Goal: Task Accomplishment & Management: Manage account settings

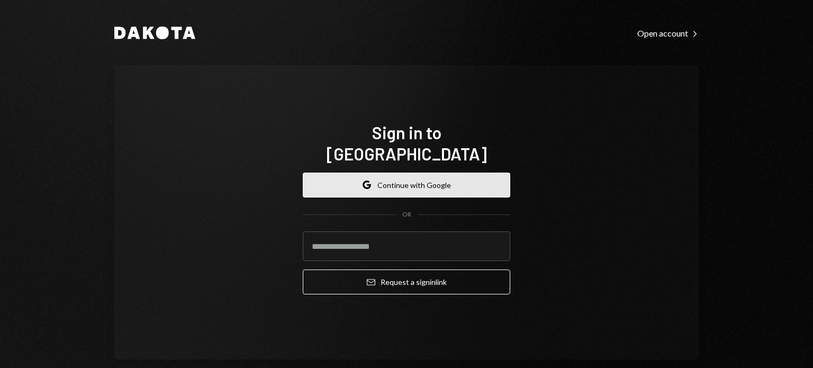
click at [404, 176] on button "Google Continue with Google" at bounding box center [407, 185] width 208 height 25
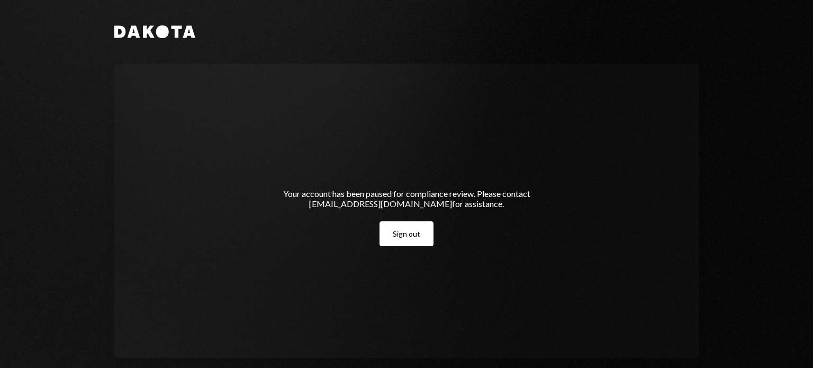
click at [401, 229] on button "Sign out" at bounding box center [407, 233] width 54 height 25
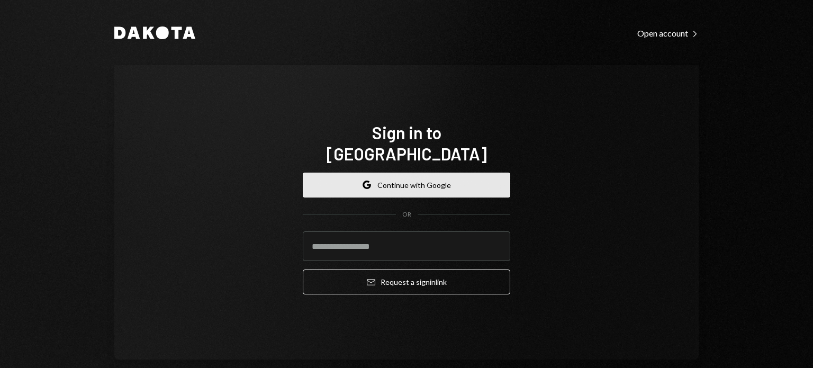
click at [449, 173] on button "Google Continue with Google" at bounding box center [407, 185] width 208 height 25
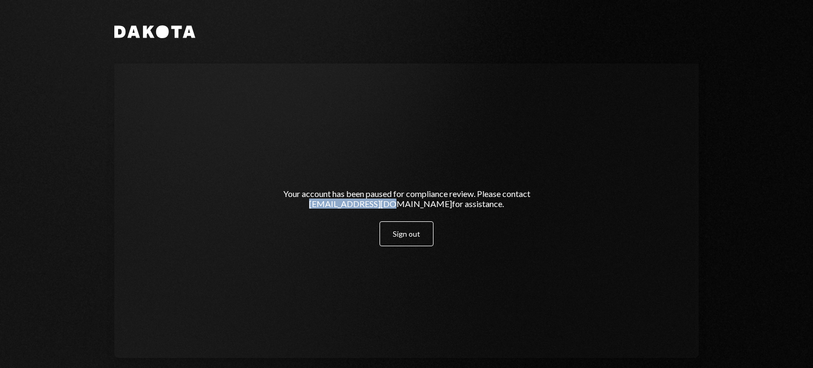
drag, startPoint x: 339, startPoint y: 203, endPoint x: 414, endPoint y: 205, distance: 74.7
click at [414, 205] on div "Your account has been paused for compliance review. Please contact [EMAIL_ADDRE…" at bounding box center [406, 198] width 267 height 20
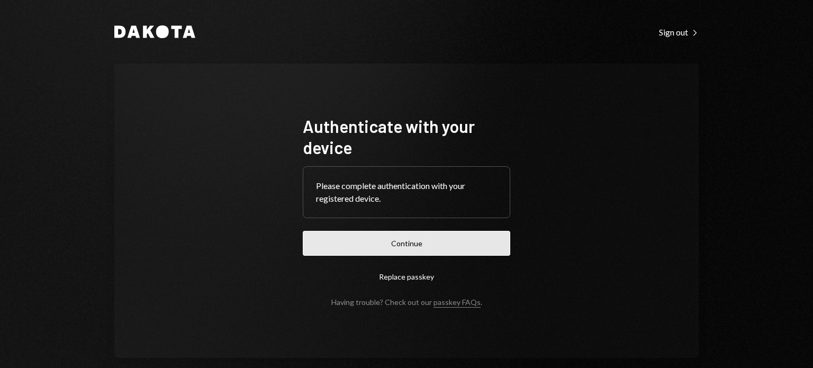
click at [437, 250] on button "Continue" at bounding box center [407, 243] width 208 height 25
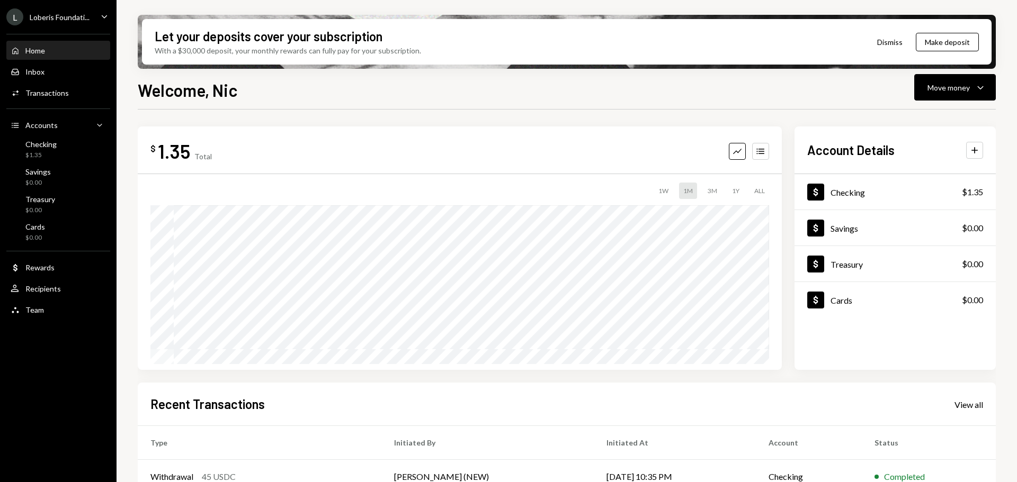
click at [90, 13] on div "L Loberis Foundati... Caret Down" at bounding box center [58, 16] width 116 height 17
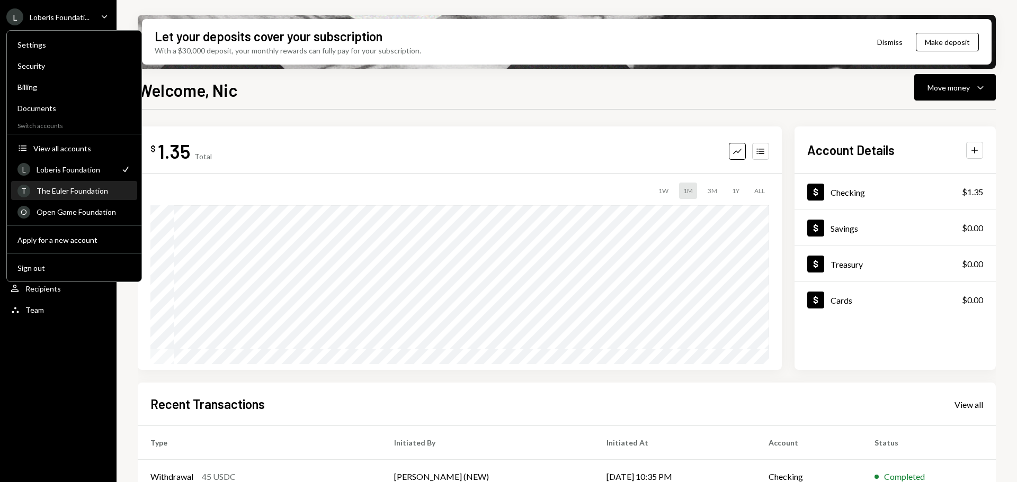
click at [62, 192] on div "The Euler Foundation" at bounding box center [84, 190] width 94 height 9
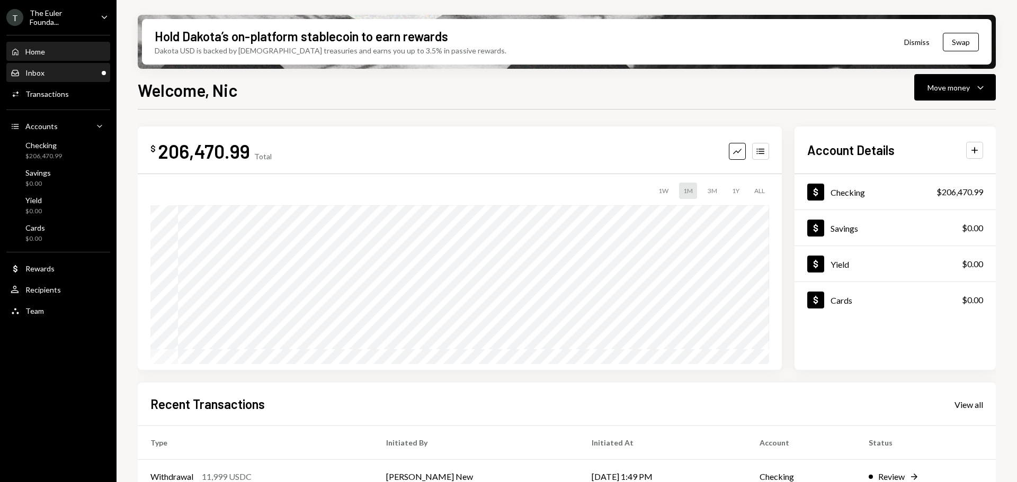
click at [68, 73] on div "Inbox Inbox" at bounding box center [58, 73] width 95 height 10
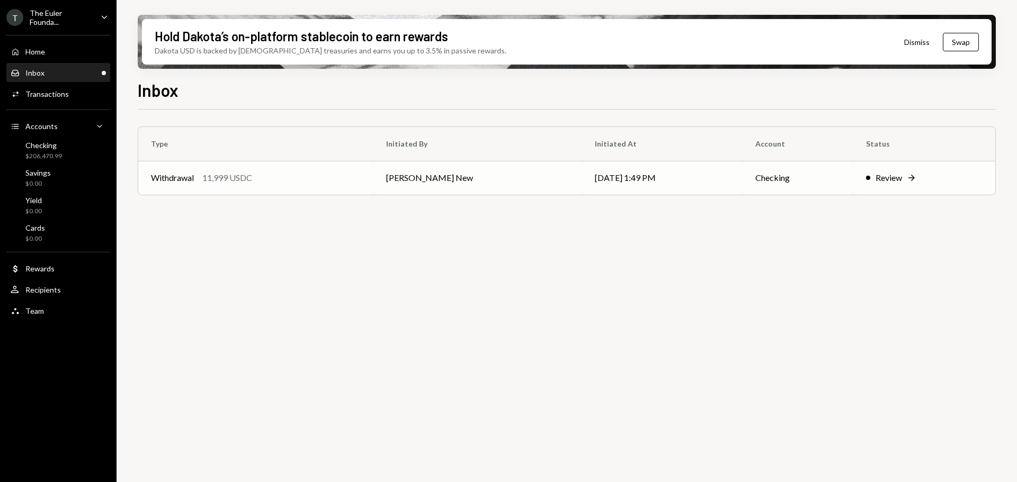
click at [881, 177] on div "Review" at bounding box center [888, 178] width 26 height 13
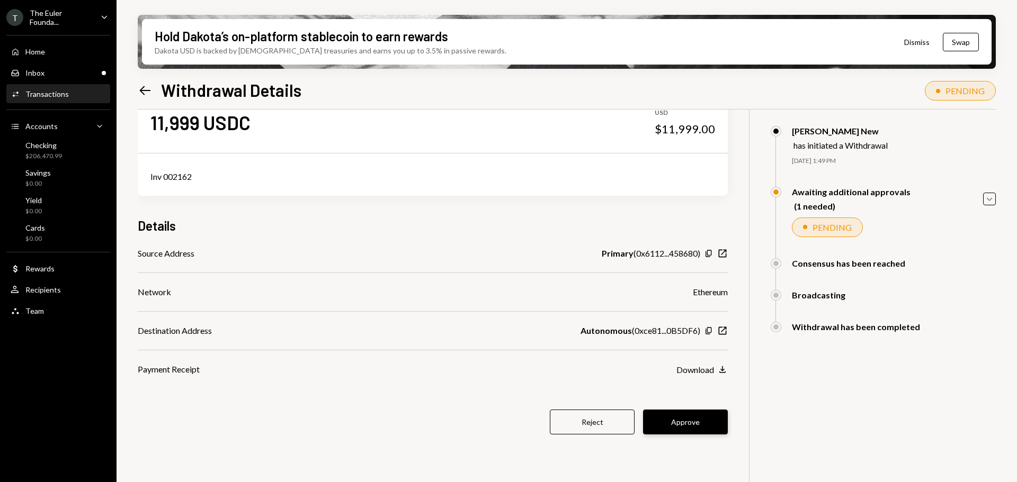
scroll to position [53, 0]
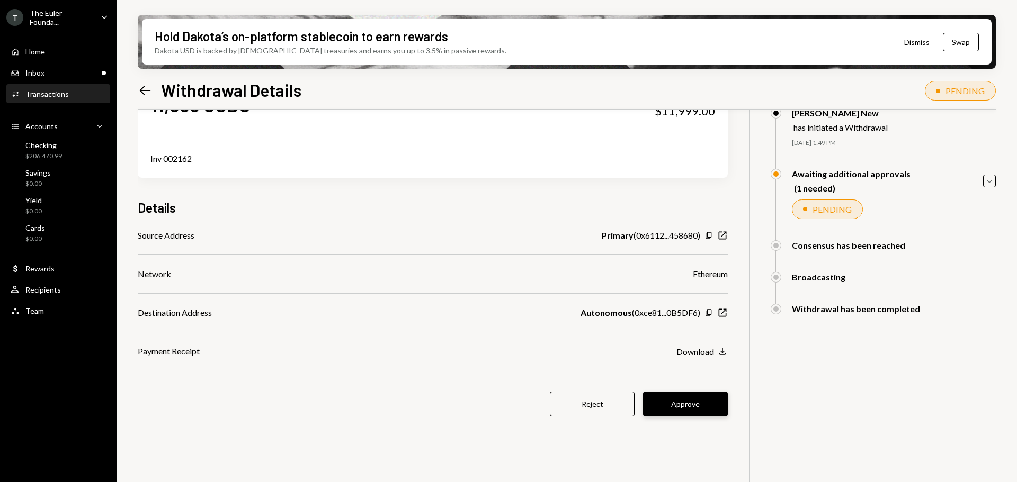
click at [699, 400] on button "Approve" at bounding box center [685, 404] width 85 height 25
